Goal: Task Accomplishment & Management: Use online tool/utility

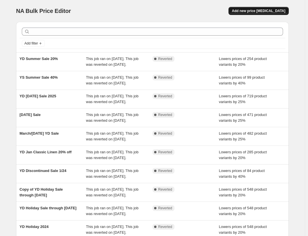
click at [281, 10] on span "Add new price [MEDICAL_DATA]" at bounding box center [258, 11] width 53 height 5
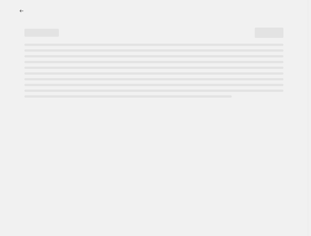
select select "percentage"
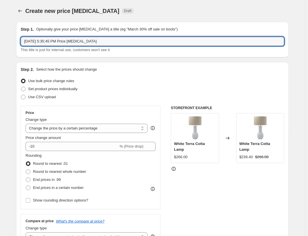
drag, startPoint x: 133, startPoint y: 43, endPoint x: 9, endPoint y: 36, distance: 124.3
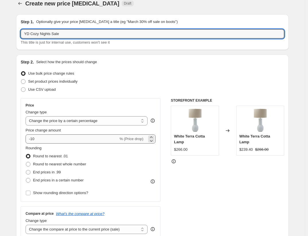
type input "YD Cozy Nights Sale"
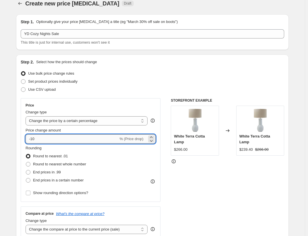
drag, startPoint x: 49, startPoint y: 140, endPoint x: 30, endPoint y: 140, distance: 18.1
click at [30, 140] on input "-10" at bounding box center [72, 138] width 93 height 9
click at [33, 140] on input "-10" at bounding box center [72, 138] width 93 height 9
drag, startPoint x: 33, startPoint y: 140, endPoint x: 43, endPoint y: 140, distance: 10.1
click at [43, 140] on input "-10" at bounding box center [72, 138] width 93 height 9
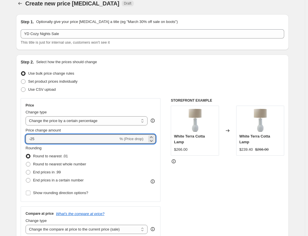
type input "-25"
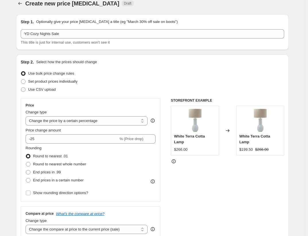
click at [70, 152] on fieldset "Rounding Round to nearest .01 Round to nearest whole number End prices in .99 E…" at bounding box center [56, 164] width 61 height 39
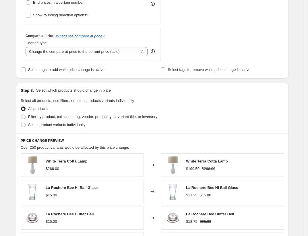
scroll to position [187, 0]
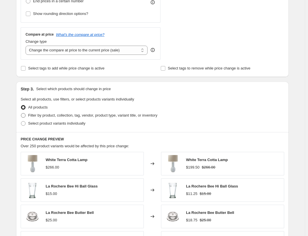
click at [55, 117] on span "Filter by product, collection, tag, vendor, product type, variant title, or inv…" at bounding box center [92, 115] width 129 height 4
click at [21, 113] on input "Filter by product, collection, tag, vendor, product type, variant title, or inv…" at bounding box center [21, 113] width 0 height 0
radio input "true"
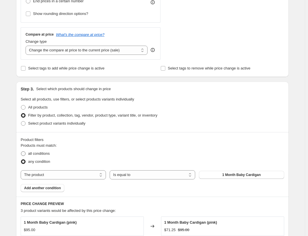
click at [45, 154] on span "all conditions" at bounding box center [39, 153] width 22 height 4
click at [21, 152] on input "all conditions" at bounding box center [21, 151] width 0 height 0
radio input "true"
click at [46, 175] on select "The product The product's collection The product's tag The product's vendor The…" at bounding box center [63, 174] width 85 height 9
select select "collection"
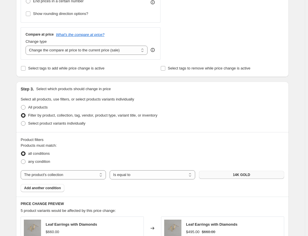
click at [221, 177] on button "14K GOLD" at bounding box center [241, 175] width 85 height 8
